Goal: Transaction & Acquisition: Obtain resource

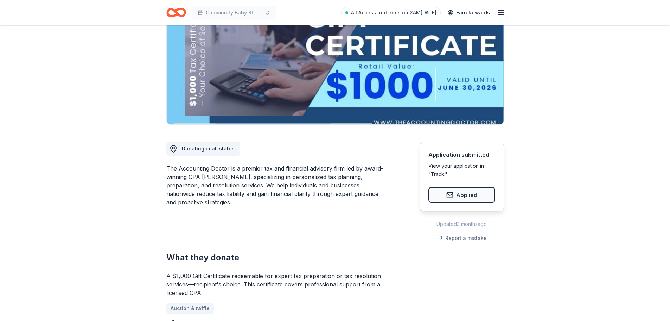
scroll to position [141, 0]
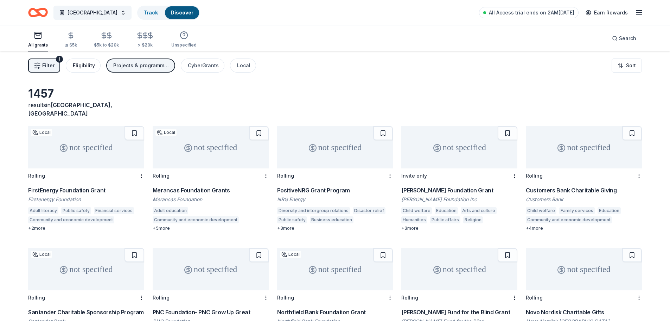
click at [84, 65] on div "Eligibility" at bounding box center [84, 65] width 22 height 8
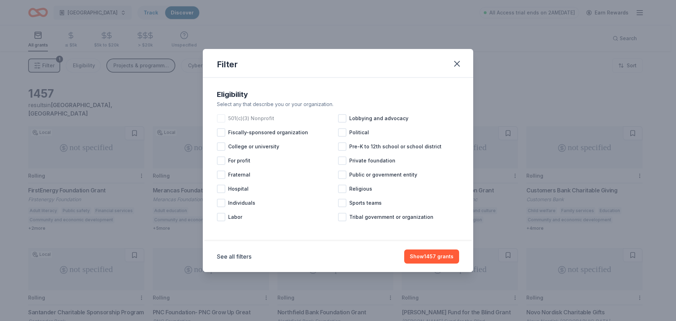
click at [224, 118] on div at bounding box center [221, 118] width 8 height 8
click at [427, 261] on button "Show 1162 grants" at bounding box center [432, 256] width 54 height 14
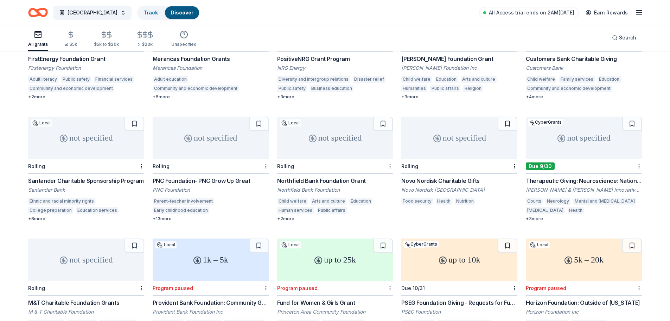
scroll to position [141, 0]
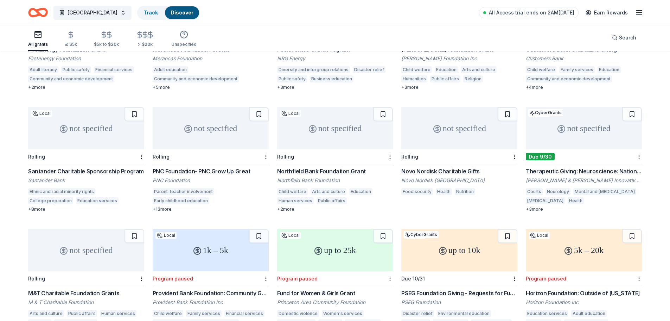
click at [588, 140] on div "not specified" at bounding box center [584, 128] width 116 height 42
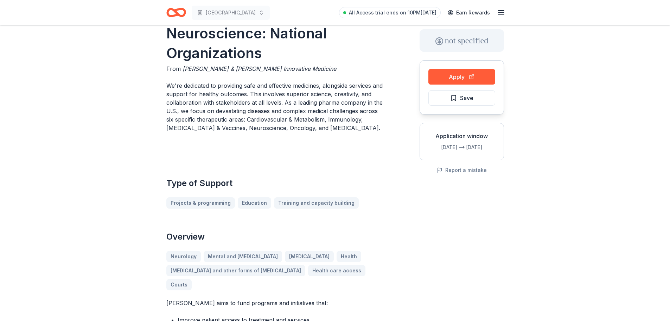
scroll to position [35, 0]
click at [457, 77] on button "Apply" at bounding box center [462, 76] width 67 height 15
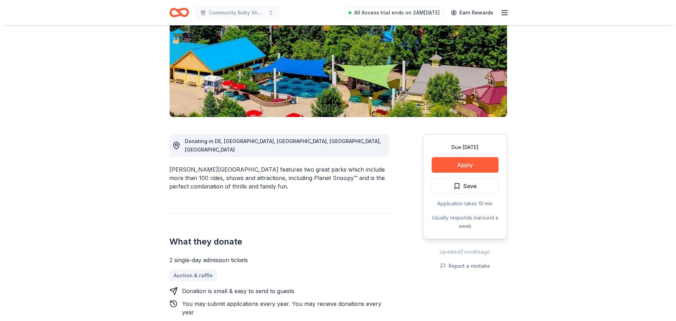
scroll to position [141, 0]
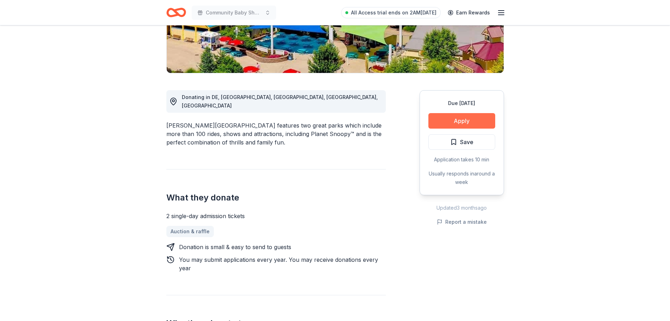
click at [460, 122] on button "Apply" at bounding box center [462, 120] width 67 height 15
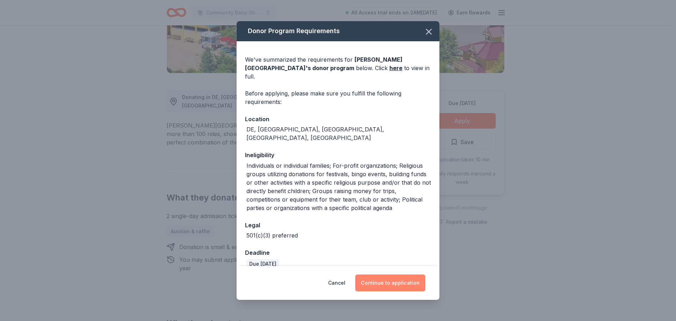
click at [389, 281] on button "Continue to application" at bounding box center [390, 282] width 70 height 17
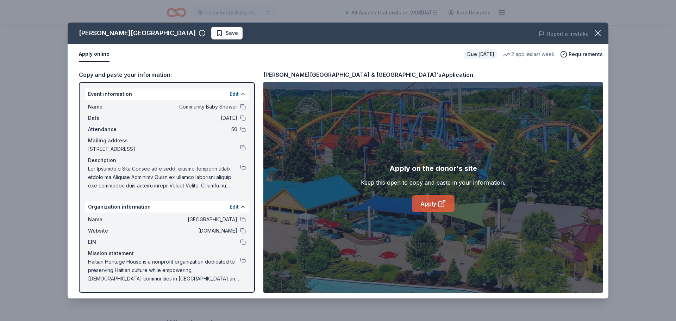
click at [448, 202] on link "Apply" at bounding box center [433, 203] width 43 height 17
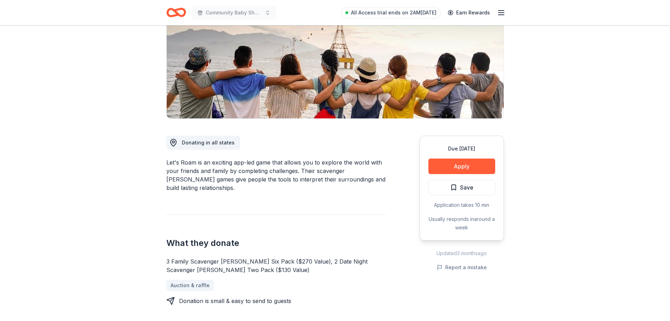
scroll to position [106, 0]
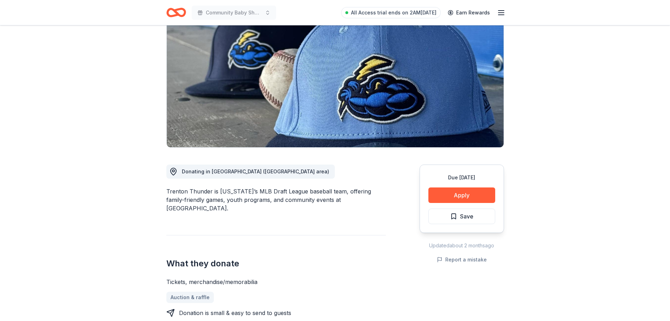
scroll to position [106, 0]
